Goal: Answer question/provide support: Share knowledge or assist other users

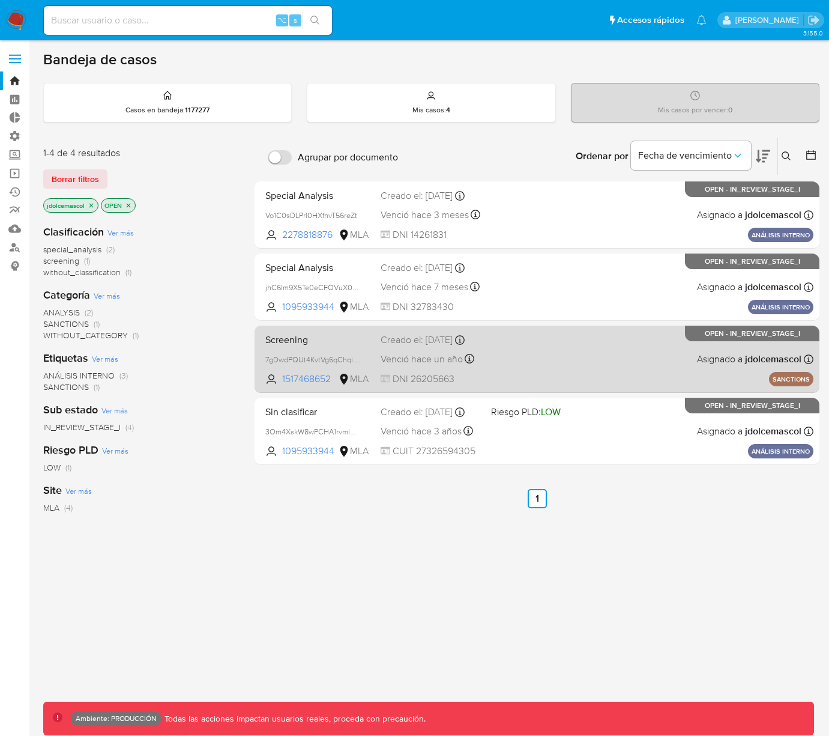
click at [530, 360] on div "Screening 7gDwdPQUt4KvtVg6qChqiWKa 1517468652 MLA Creado el: 10/05/2024 Creado …" at bounding box center [537, 358] width 553 height 61
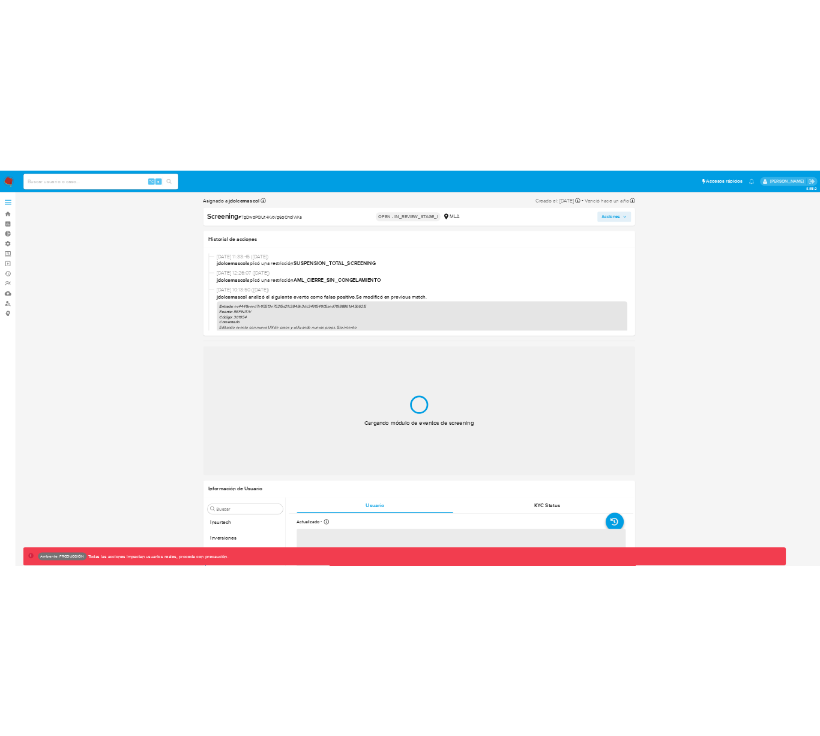
scroll to position [565, 0]
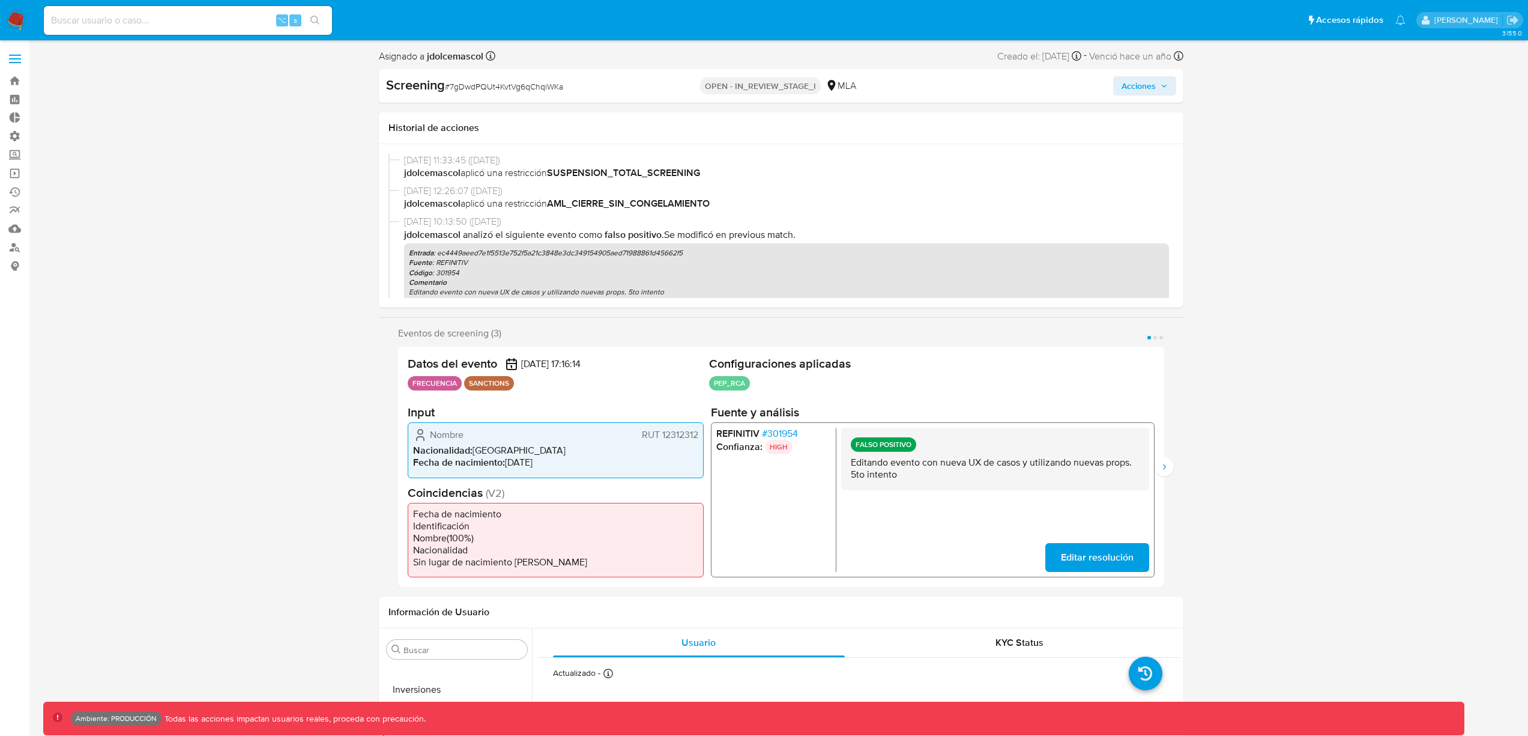
select select "10"
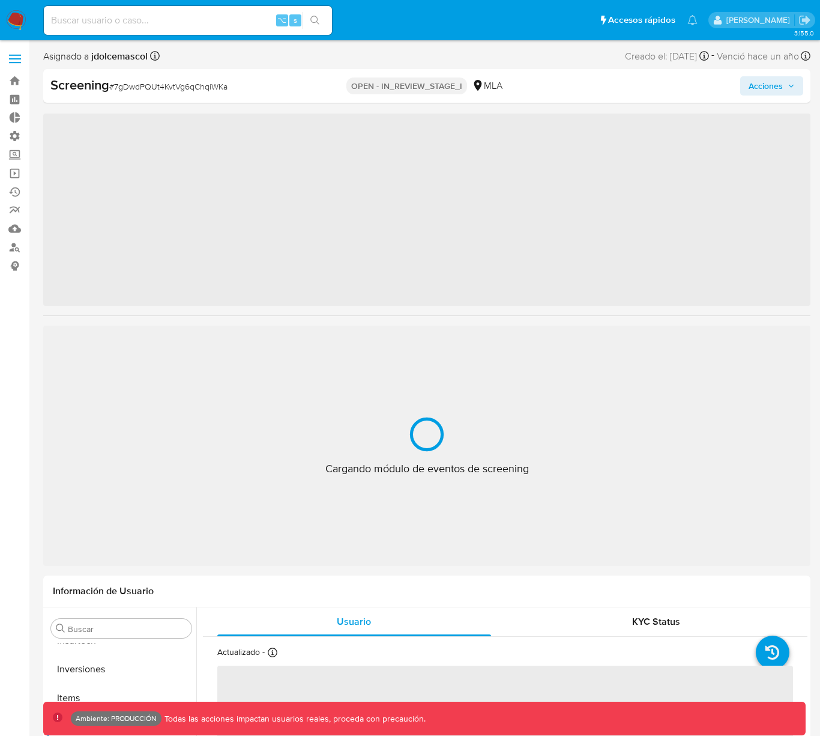
scroll to position [565, 0]
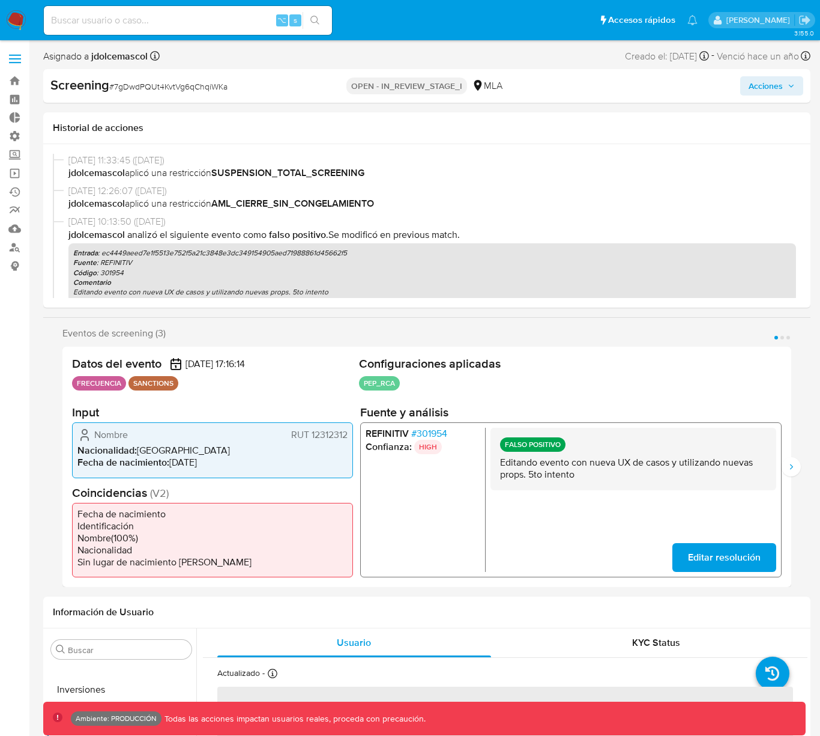
select select "10"
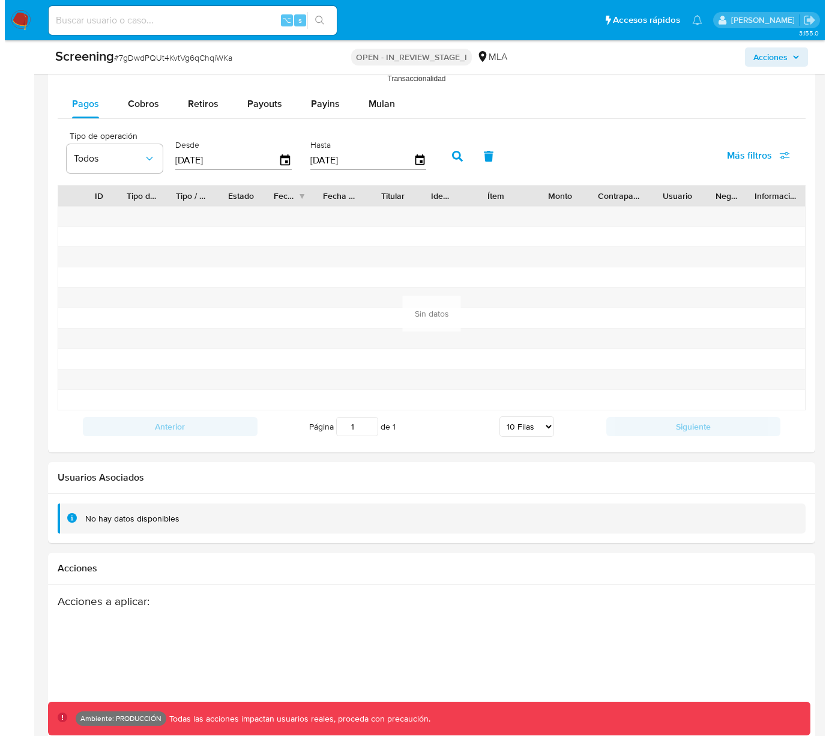
scroll to position [1740, 0]
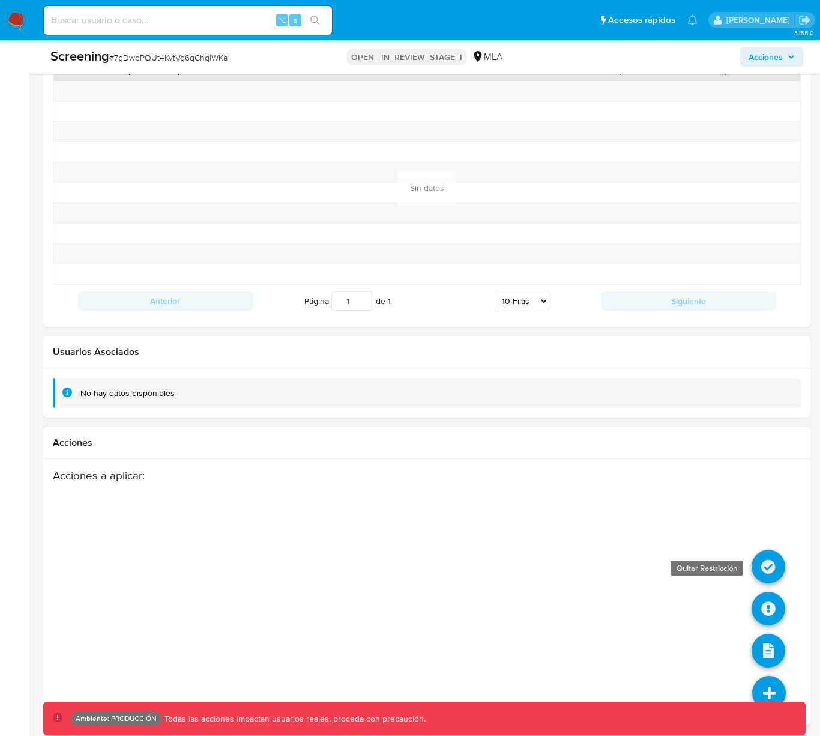
click at [770, 578] on icon at bounding box center [769, 566] width 34 height 34
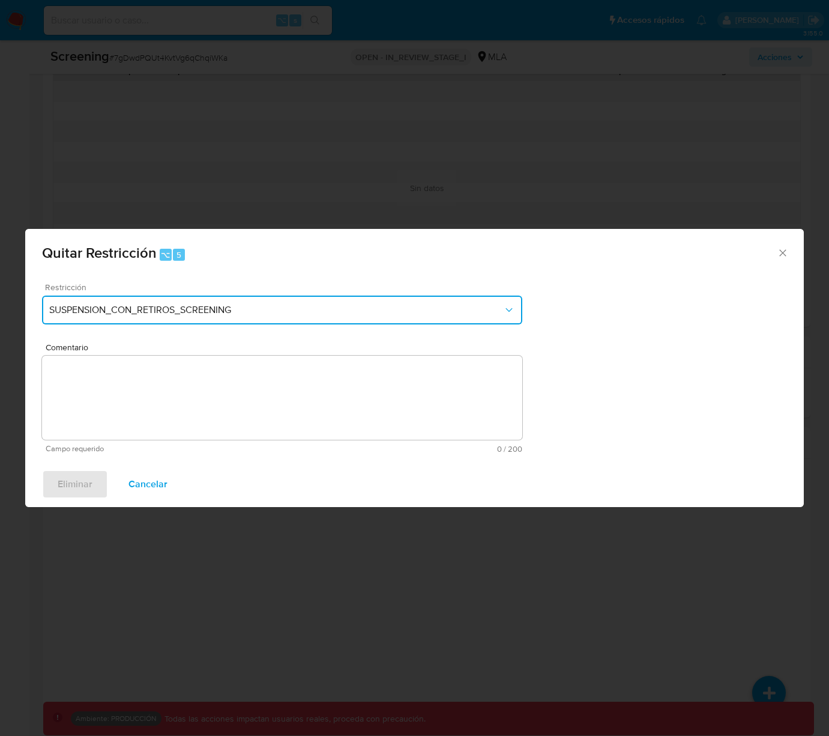
click at [259, 306] on span "SUSPENSION_CON_RETIROS_SCREENING" at bounding box center [276, 310] width 454 height 12
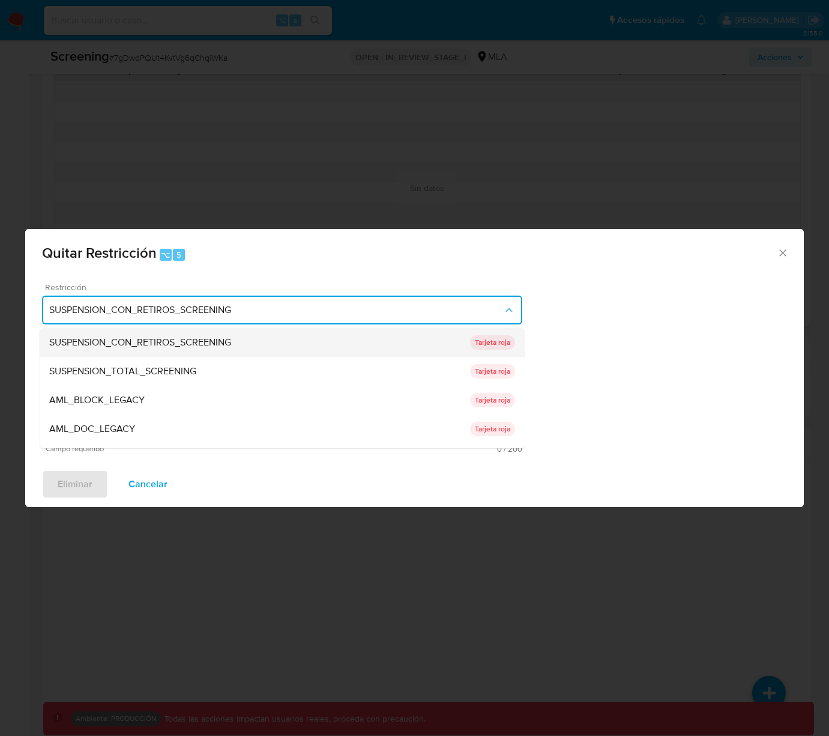
click at [267, 338] on div "SUSPENSION_CON_RETIROS_SCREENING" at bounding box center [259, 342] width 421 height 29
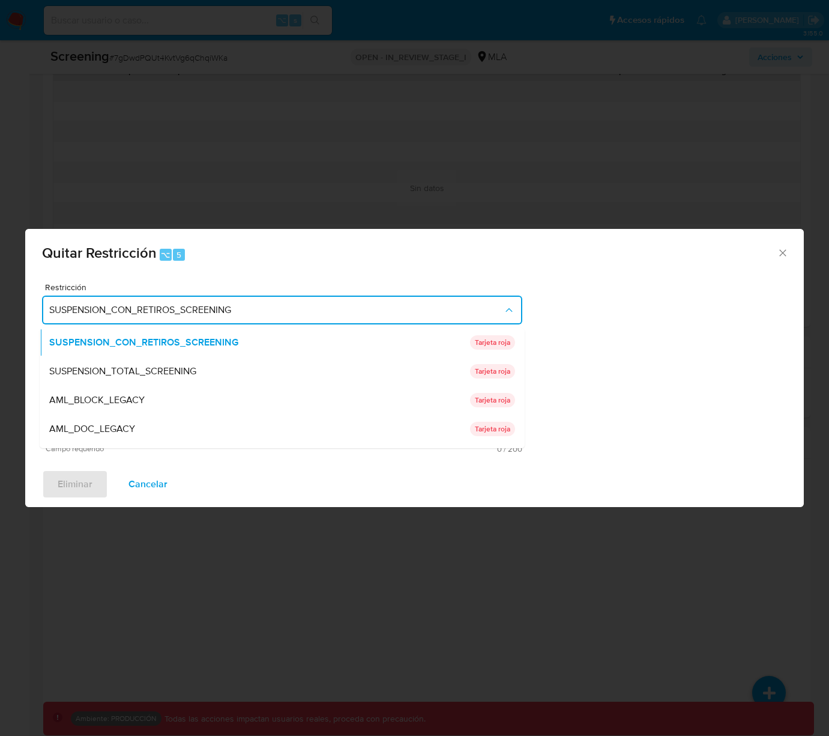
click at [261, 366] on div "SUSPENSION_TOTAL_SCREENING" at bounding box center [259, 371] width 421 height 29
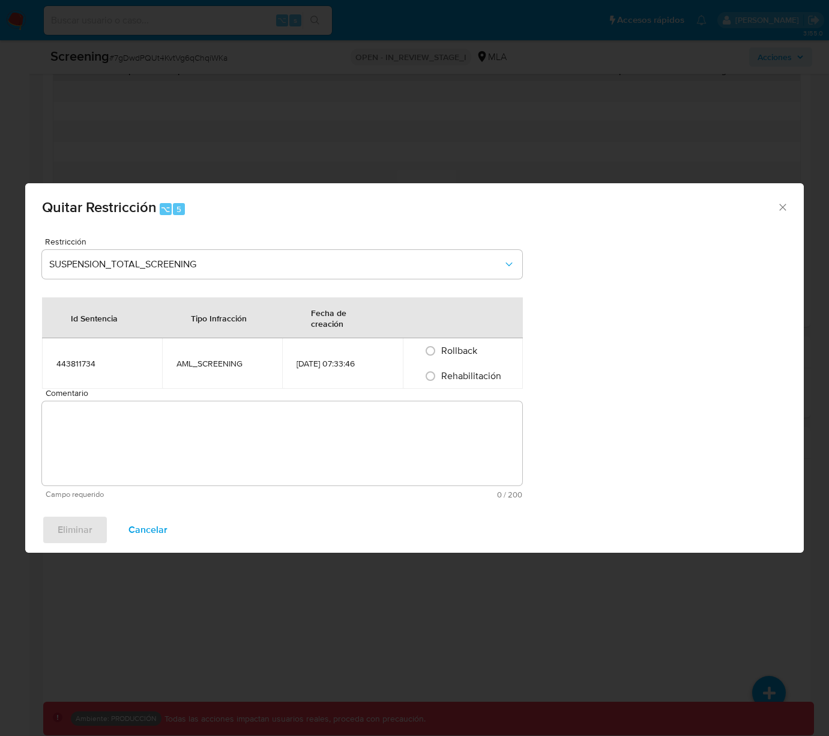
click at [270, 307] on th "Tipo Infracción" at bounding box center [222, 317] width 120 height 41
